Goal: Task Accomplishment & Management: Manage account settings

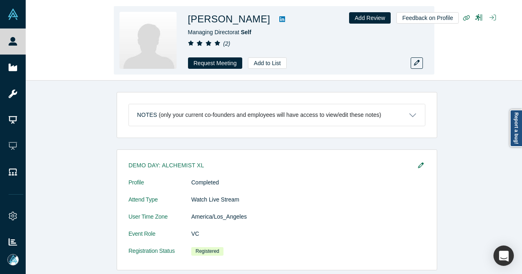
scroll to position [245, 0]
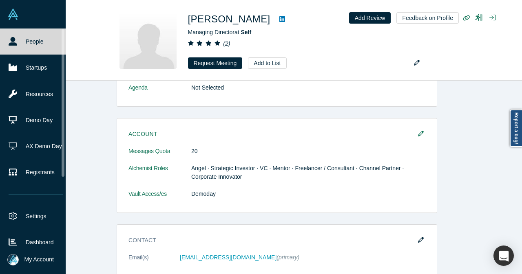
click at [19, 45] on link "People" at bounding box center [36, 42] width 72 height 26
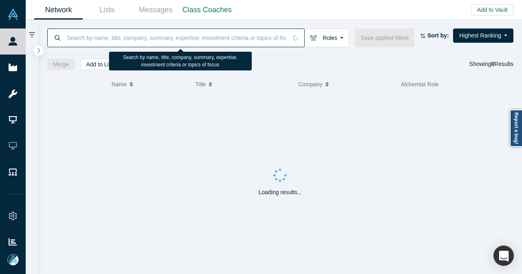
click at [130, 40] on input at bounding box center [176, 37] width 221 height 19
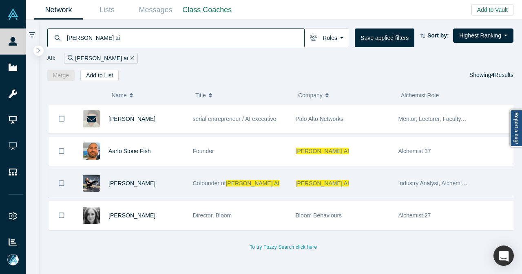
type input "besty ai"
click at [167, 172] on div "[PERSON_NAME]" at bounding box center [146, 184] width 76 height 28
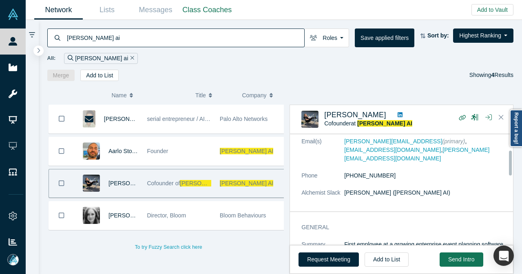
scroll to position [82, 0]
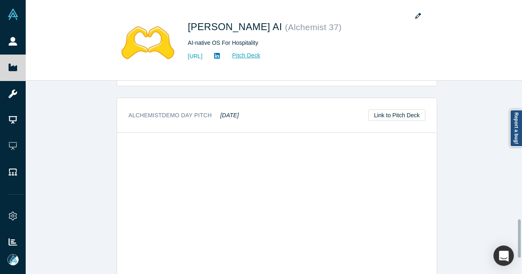
scroll to position [660, 0]
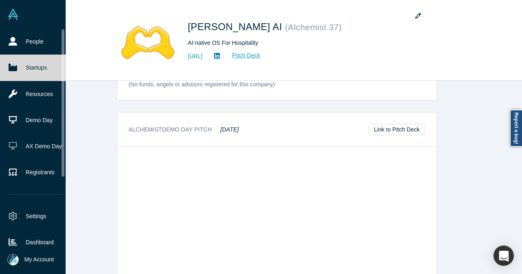
click at [20, 71] on link "Startups" at bounding box center [36, 68] width 72 height 26
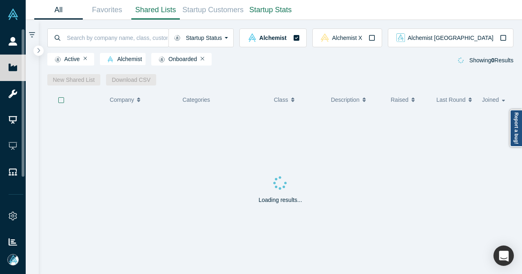
click at [166, 12] on link "Shared Lists" at bounding box center [155, 9] width 49 height 19
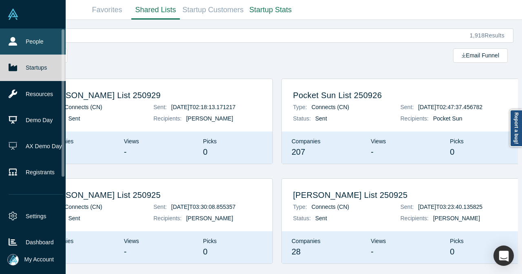
click at [13, 41] on icon at bounding box center [13, 41] width 9 height 9
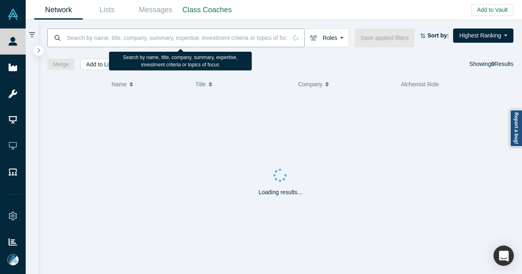
click at [121, 44] on input at bounding box center [176, 37] width 221 height 19
paste input "Hera Health Solutions"
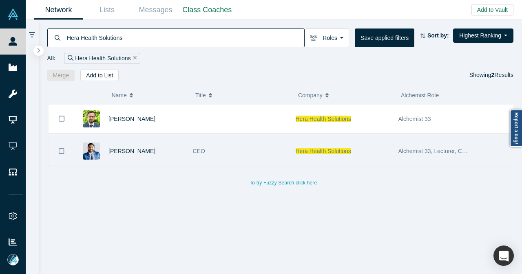
type input "Hera Health Solutions"
click at [162, 148] on div "Idicula Mathew" at bounding box center [146, 151] width 76 height 28
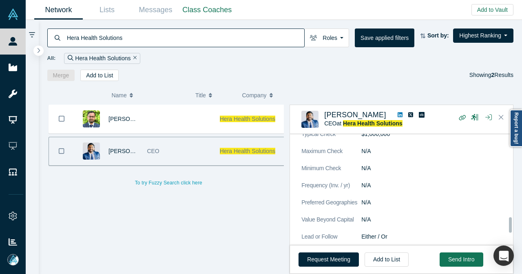
scroll to position [630, 0]
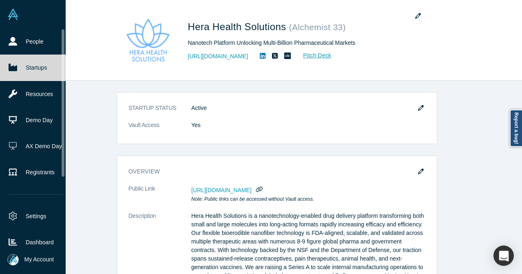
click at [10, 67] on icon at bounding box center [13, 67] width 9 height 7
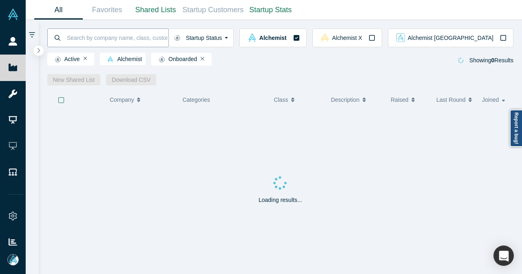
click at [141, 41] on input at bounding box center [117, 37] width 102 height 19
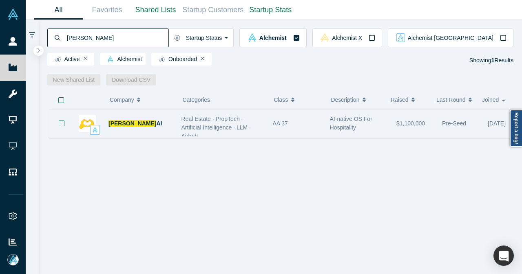
type input "besty"
click at [159, 121] on div "Besty AI" at bounding box center [140, 124] width 64 height 28
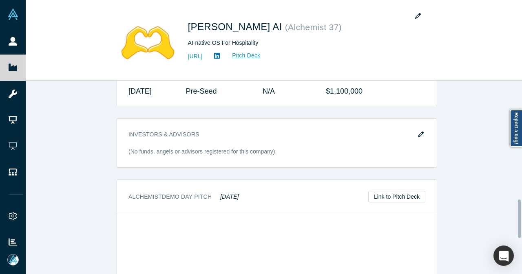
scroll to position [600, 0]
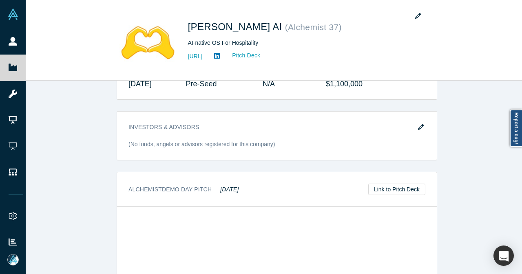
drag, startPoint x: 213, startPoint y: 188, endPoint x: 243, endPoint y: 186, distance: 29.8
click at [243, 186] on div "Alchemist Demo Day Pitch [DATE] Link to Pitch Deck" at bounding box center [277, 189] width 320 height 35
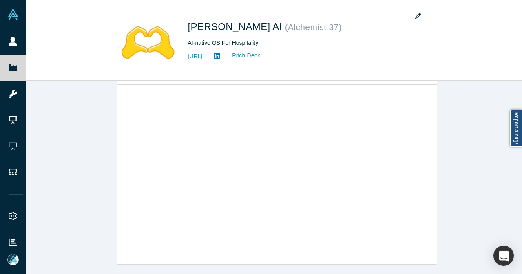
scroll to position [641, 0]
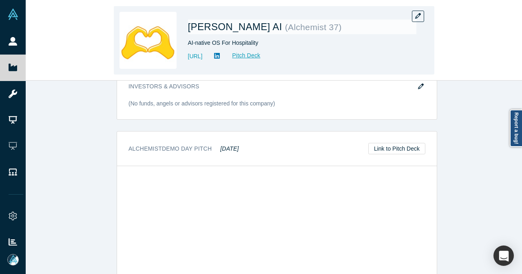
click at [27, 42] on div "[PERSON_NAME] AI ( Alchemist 37 ) AI-native OS For Hospitality [URL] Pitch Deck" at bounding box center [274, 40] width 496 height 80
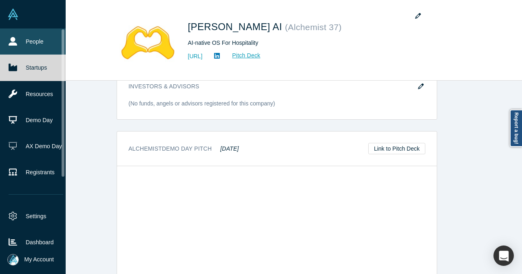
click at [21, 42] on link "People" at bounding box center [36, 42] width 72 height 26
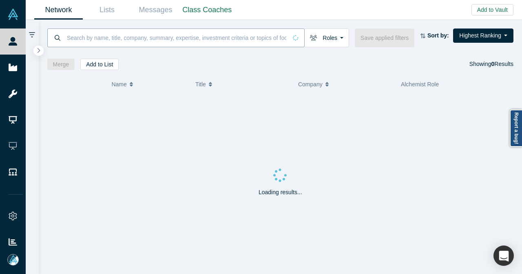
click at [180, 41] on input at bounding box center [176, 37] width 221 height 19
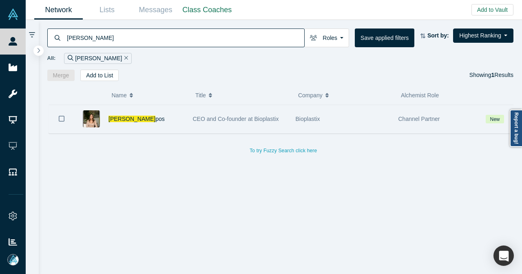
click at [139, 114] on div "[PERSON_NAME] pos" at bounding box center [146, 119] width 76 height 28
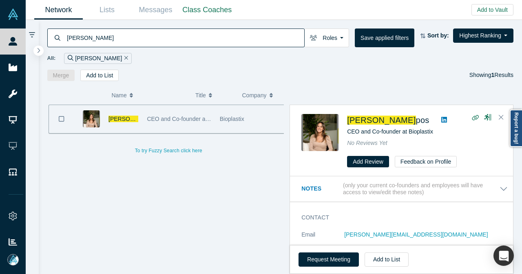
click at [137, 119] on div "[PERSON_NAME] pos" at bounding box center [108, 119] width 68 height 28
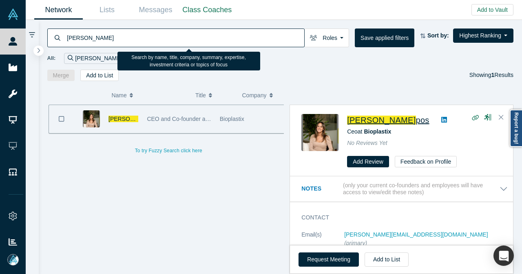
drag, startPoint x: 135, startPoint y: 41, endPoint x: 60, endPoint y: 43, distance: 75.4
click at [60, 43] on div "[PERSON_NAME]" at bounding box center [175, 38] width 257 height 19
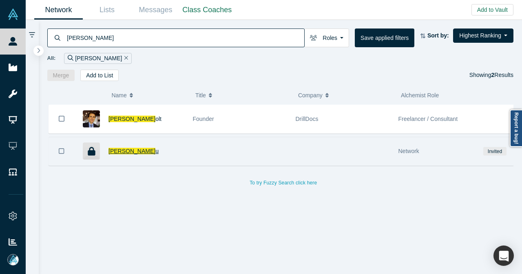
type input "[PERSON_NAME]"
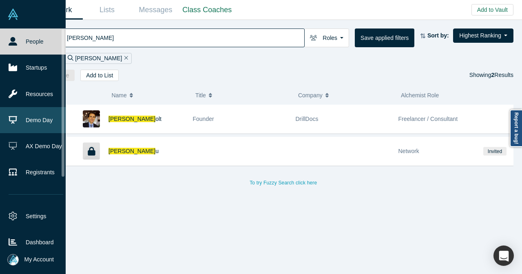
click at [29, 122] on link "Demo Day" at bounding box center [36, 120] width 72 height 26
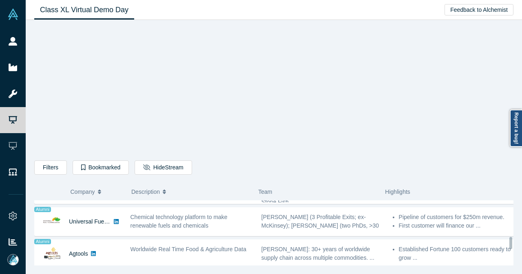
scroll to position [489, 0]
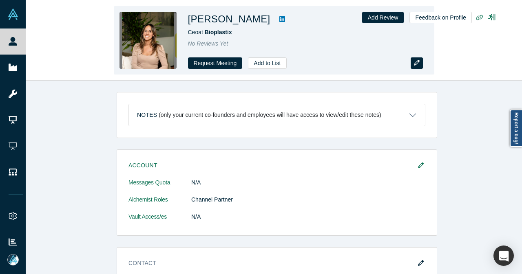
click at [417, 63] on icon "button" at bounding box center [417, 63] width 6 height 6
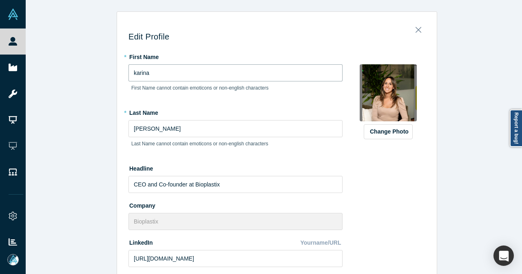
drag, startPoint x: 133, startPoint y: 73, endPoint x: 128, endPoint y: 73, distance: 4.9
click at [128, 73] on input "karina" at bounding box center [235, 72] width 214 height 17
type input "Karina"
drag, startPoint x: 132, startPoint y: 128, endPoint x: 124, endPoint y: 128, distance: 8.2
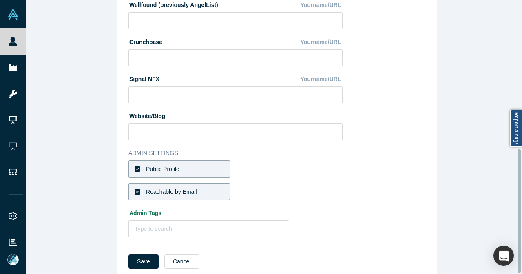
scroll to position [329, 0]
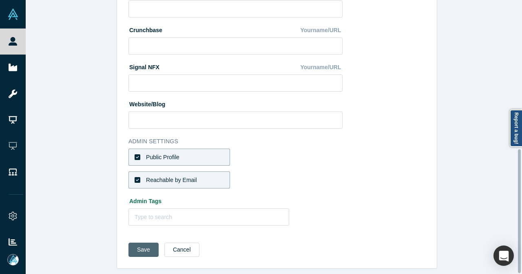
type input "Campos"
click at [134, 243] on button "Save" at bounding box center [143, 250] width 30 height 14
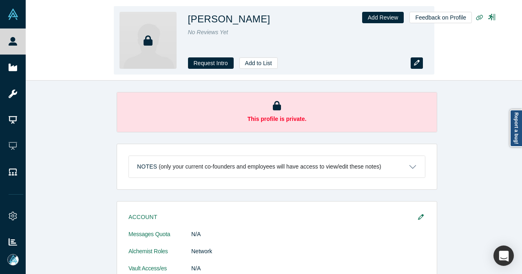
click at [413, 63] on button "button" at bounding box center [417, 62] width 12 height 11
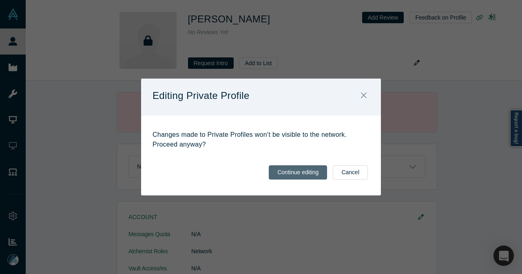
click at [283, 169] on button "Continue editing" at bounding box center [298, 173] width 58 height 14
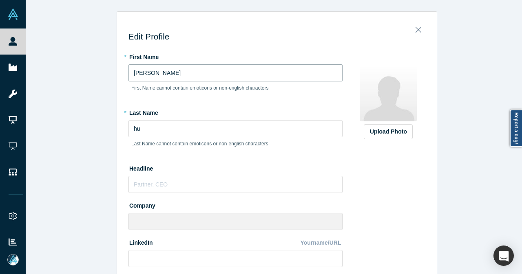
click at [130, 75] on input "[PERSON_NAME]" at bounding box center [235, 72] width 214 height 17
type input "Calvin"
click at [132, 129] on input "hu" at bounding box center [235, 128] width 214 height 17
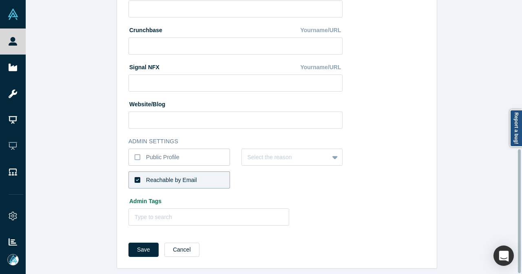
scroll to position [329, 0]
type input "Hu"
click at [141, 247] on button "Save" at bounding box center [143, 250] width 30 height 14
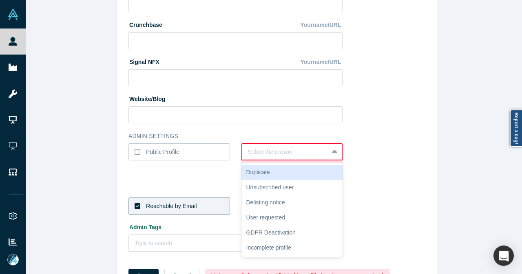
click at [250, 153] on div at bounding box center [285, 152] width 75 height 10
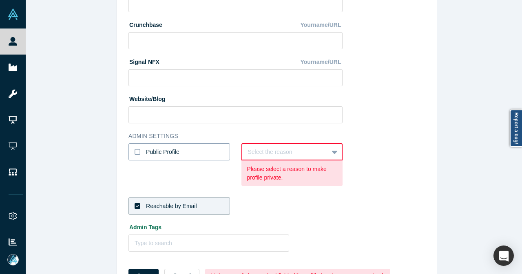
click at [135, 153] on icon at bounding box center [138, 152] width 6 height 7
click at [0, 0] on input "Public Profile" at bounding box center [0, 0] width 0 height 0
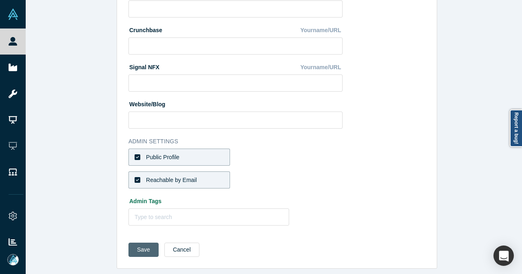
click at [137, 243] on button "Save" at bounding box center [143, 250] width 30 height 14
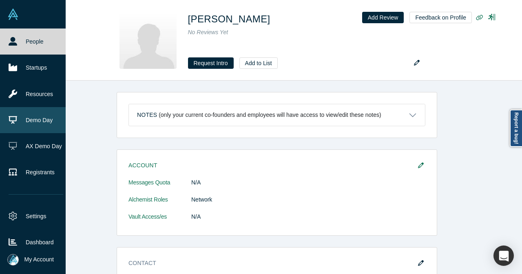
click at [14, 117] on icon at bounding box center [13, 120] width 9 height 9
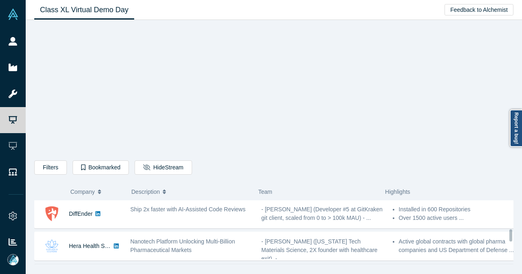
scroll to position [375, 0]
